Goal: Check status: Check status

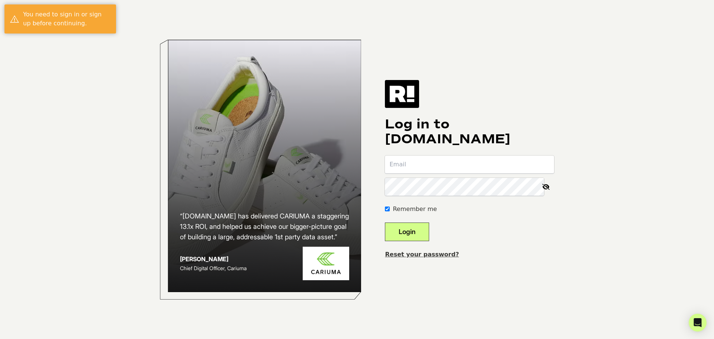
type input "[PERSON_NAME][EMAIL_ADDRESS][DOMAIN_NAME]"
click at [419, 235] on button "Login" at bounding box center [407, 231] width 44 height 19
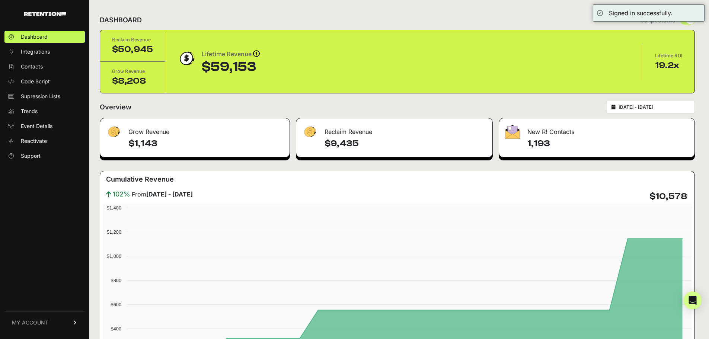
click at [658, 110] on div "2025-09-01 - 2025-10-01" at bounding box center [650, 107] width 88 height 13
click at [615, 107] on icon at bounding box center [613, 107] width 4 height 4
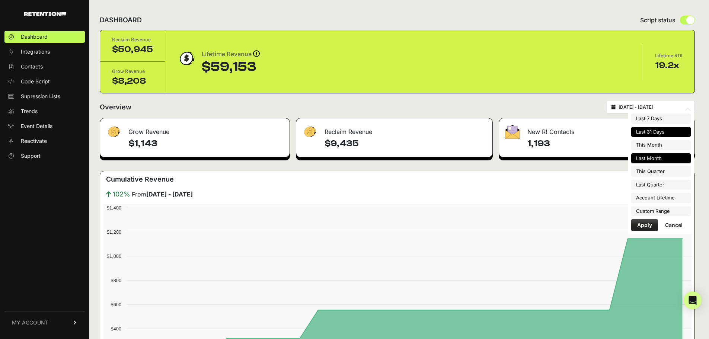
click at [658, 157] on li "Last Month" at bounding box center [661, 158] width 60 height 10
type input "[DATE] - [DATE]"
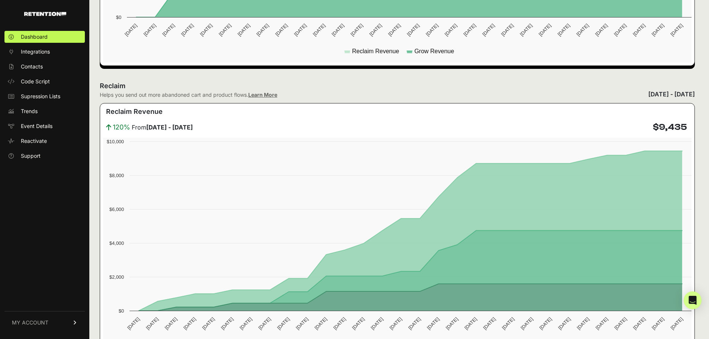
scroll to position [372, 0]
